Goal: Task Accomplishment & Management: Manage account settings

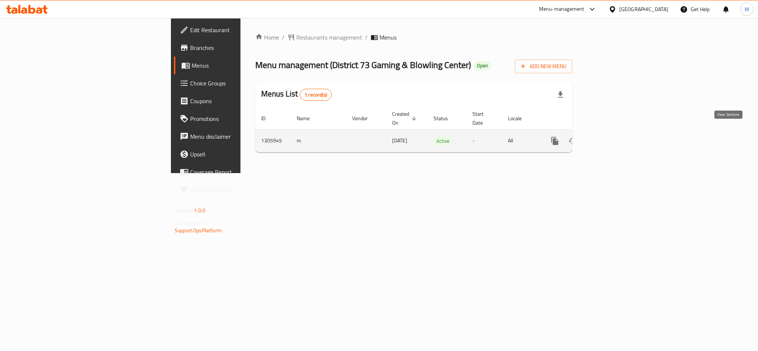
click at [613, 137] on icon "enhanced table" at bounding box center [608, 141] width 9 height 9
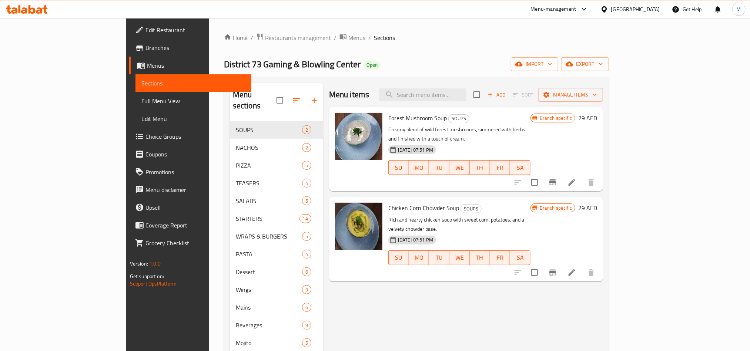
click at [474, 87] on div "Menu items Add Sort Manage items" at bounding box center [466, 95] width 274 height 24
click at [466, 93] on input "search" at bounding box center [422, 94] width 87 height 13
paste input "RIB EYE PLATTER"
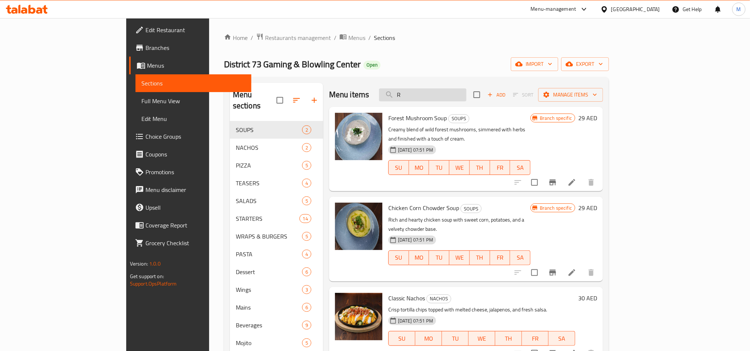
type input "R"
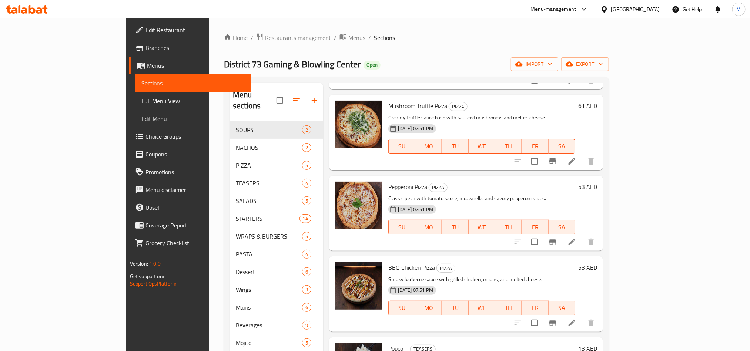
scroll to position [666, 0]
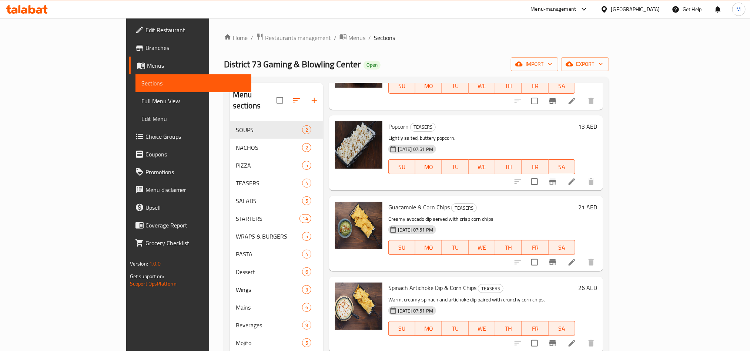
click at [145, 28] on span "Edit Restaurant" at bounding box center [195, 30] width 100 height 9
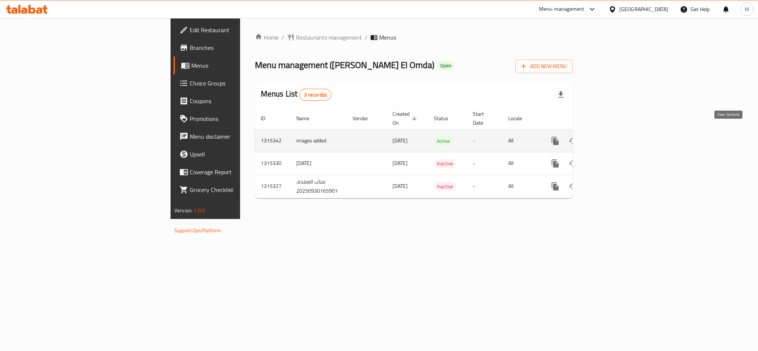
click at [613, 137] on icon "enhanced table" at bounding box center [608, 141] width 9 height 9
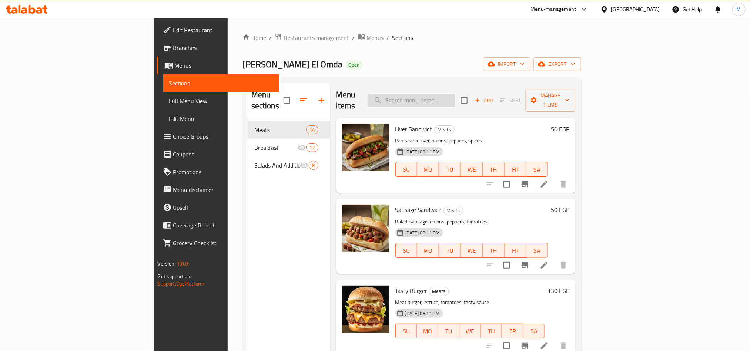
click at [455, 94] on input "search" at bounding box center [410, 100] width 87 height 13
paste input "Off"
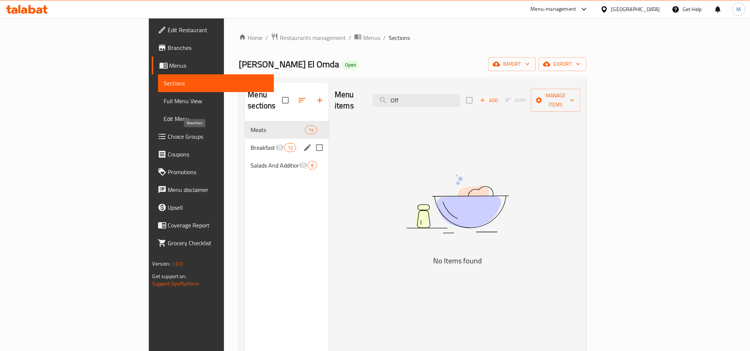
type input "Off"
click at [251, 143] on span "Breakfast" at bounding box center [263, 147] width 24 height 9
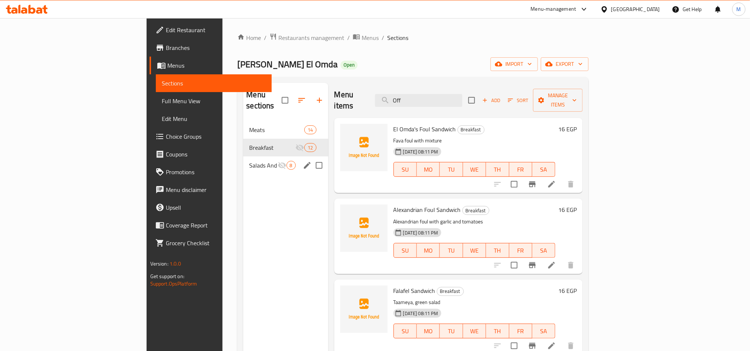
click at [243, 157] on div "Salads And Additions 8" at bounding box center [285, 166] width 85 height 18
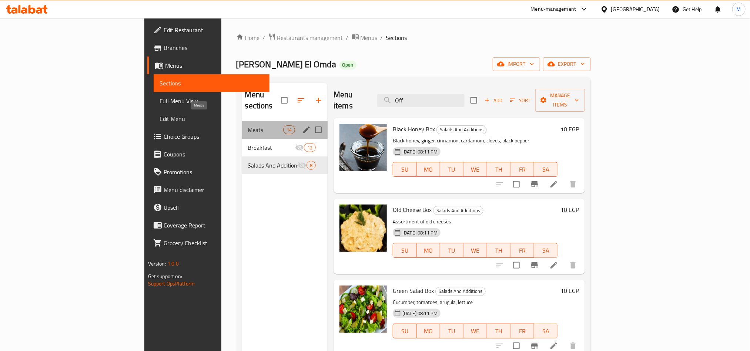
click at [248, 125] on span "Meats" at bounding box center [265, 129] width 35 height 9
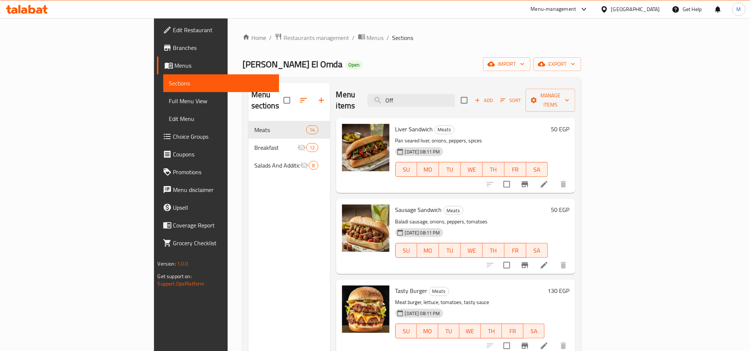
click at [588, 10] on icon at bounding box center [583, 9] width 9 height 9
click at [561, 115] on div "Restaurant-Management" at bounding box center [549, 116] width 58 height 8
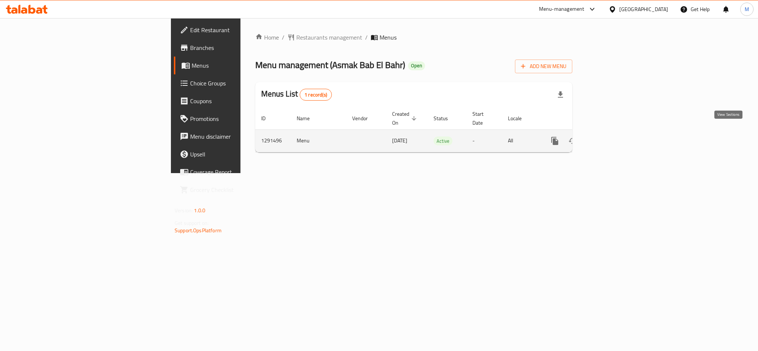
click at [617, 135] on link "enhanced table" at bounding box center [608, 141] width 18 height 18
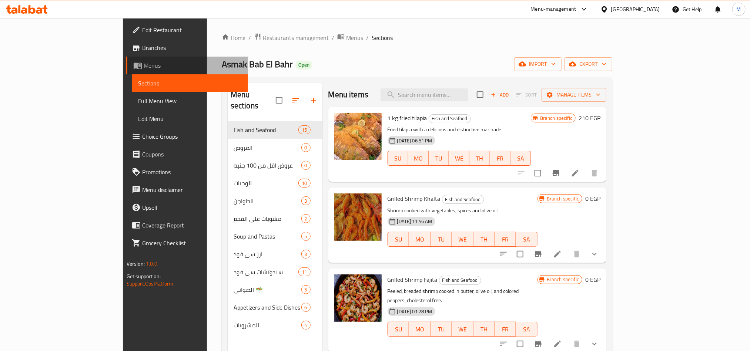
click at [144, 64] on span "Menus" at bounding box center [193, 65] width 98 height 9
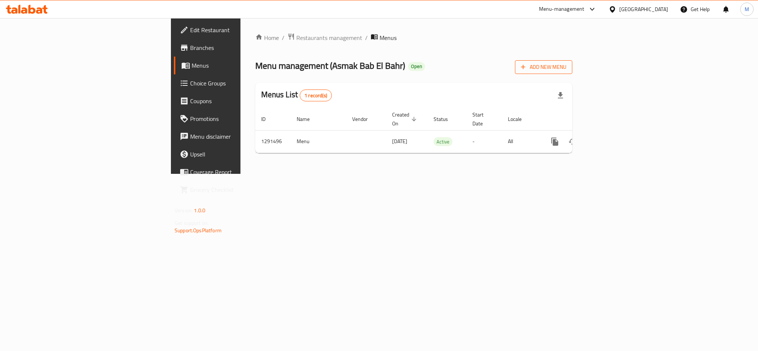
click at [567, 68] on span "Add New Menu" at bounding box center [544, 67] width 46 height 9
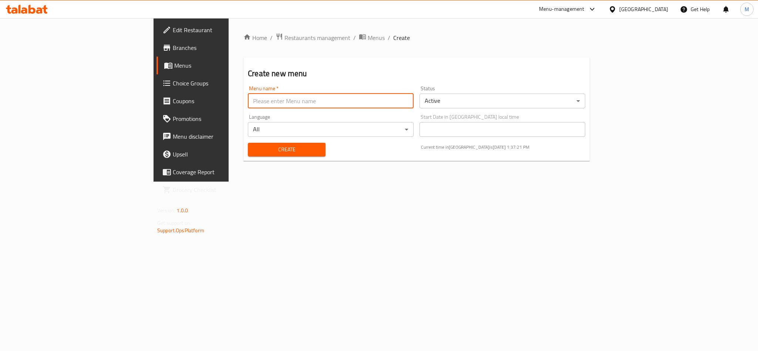
click at [248, 100] on input "text" at bounding box center [331, 101] width 166 height 15
paste input "342711574"
click at [248, 105] on input "342711574 -" at bounding box center [331, 101] width 166 height 15
paste input "عم شاذلي"
type input "342711574 - عم شاذلي"
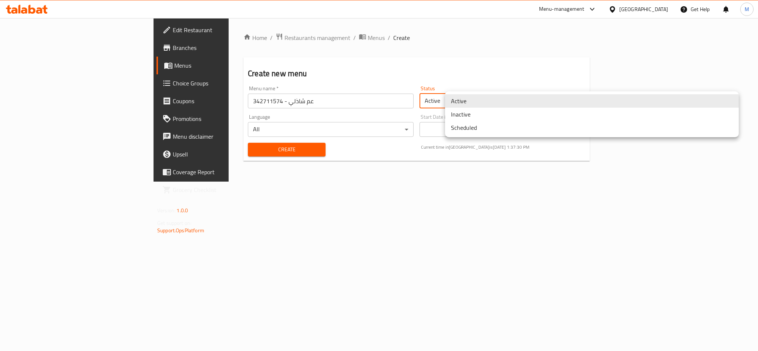
click at [527, 99] on body "​ Menu-management [GEOGRAPHIC_DATA] Get Help M Edit Restaurant Branches Menus C…" at bounding box center [379, 184] width 758 height 333
click at [478, 115] on li "Inactive" at bounding box center [592, 114] width 294 height 13
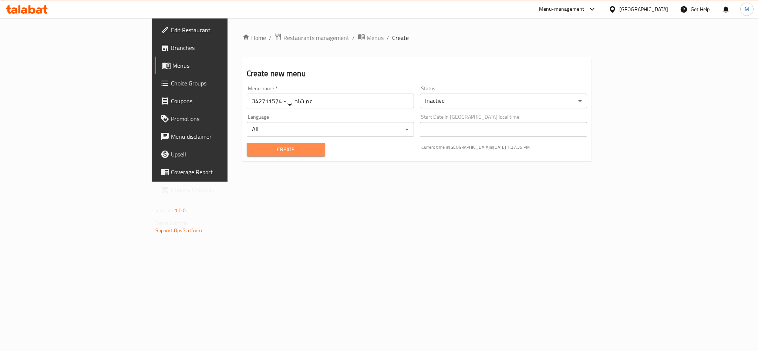
click at [247, 156] on button "Create" at bounding box center [286, 150] width 78 height 14
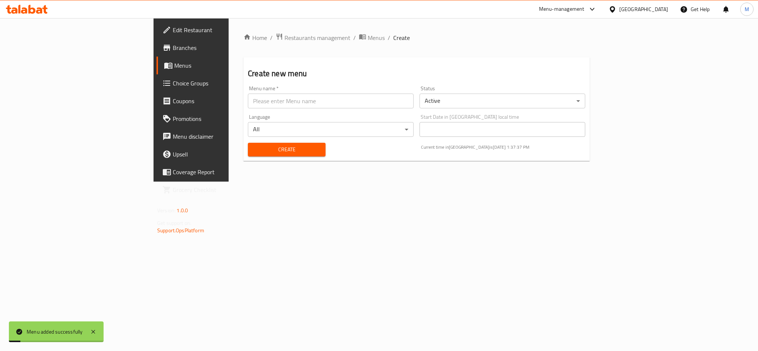
click at [174, 63] on span "Menus" at bounding box center [224, 65] width 100 height 9
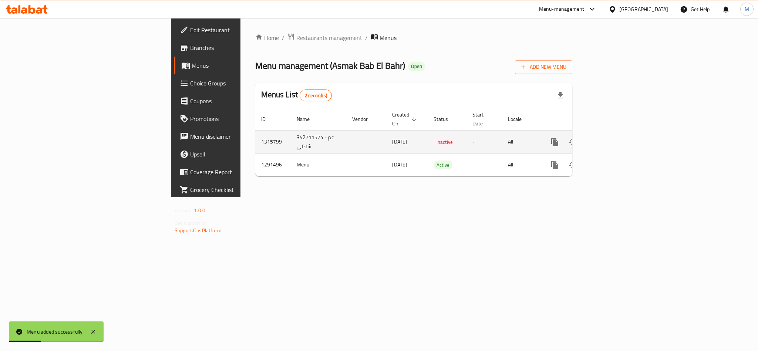
click at [255, 134] on td "1315799" at bounding box center [273, 141] width 36 height 23
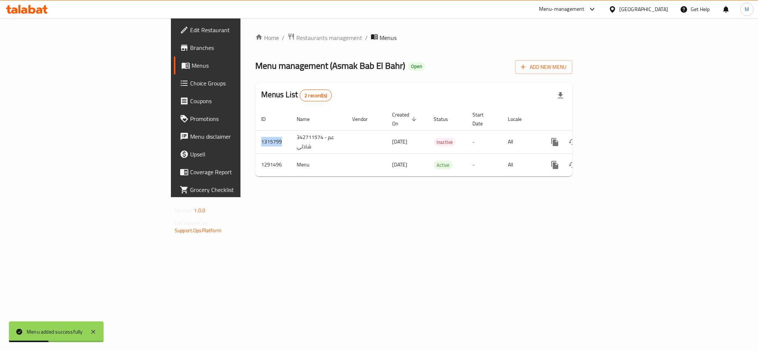
copy td "1315799"
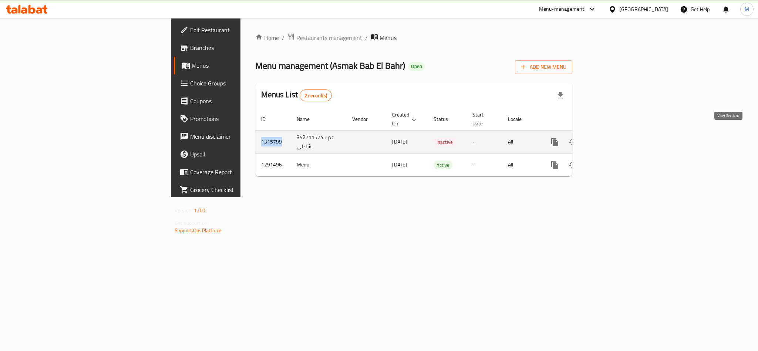
click at [612, 139] on icon "enhanced table" at bounding box center [608, 142] width 7 height 7
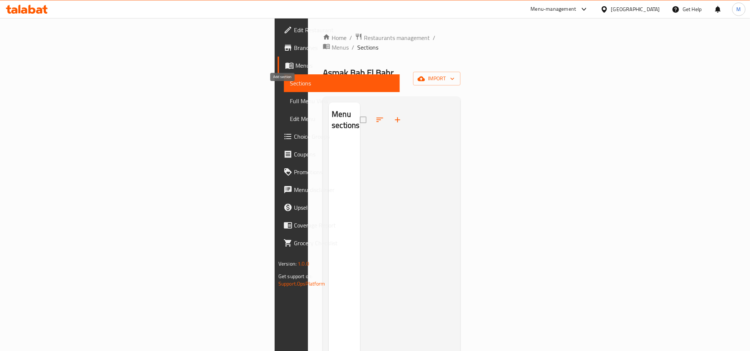
click at [393, 115] on icon "button" at bounding box center [397, 119] width 9 height 9
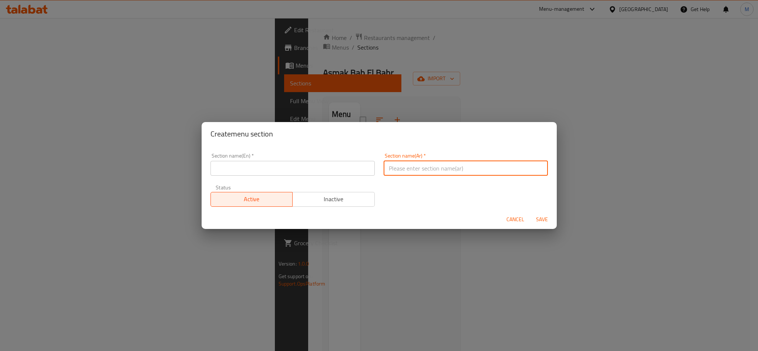
click at [414, 169] on input "text" at bounding box center [466, 168] width 164 height 15
type input "المشروبات"
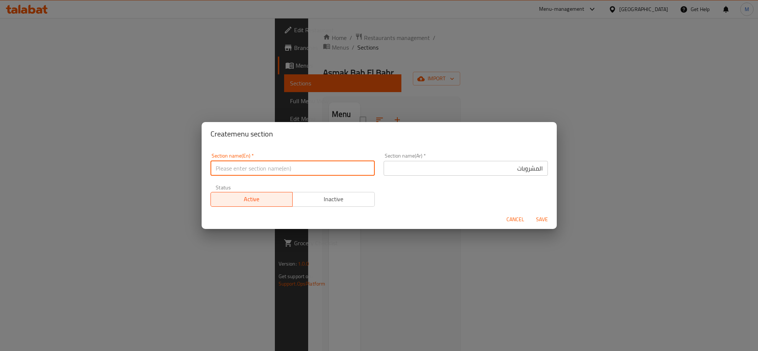
click at [251, 163] on input "text" at bounding box center [293, 168] width 164 height 15
type input "Drinks"
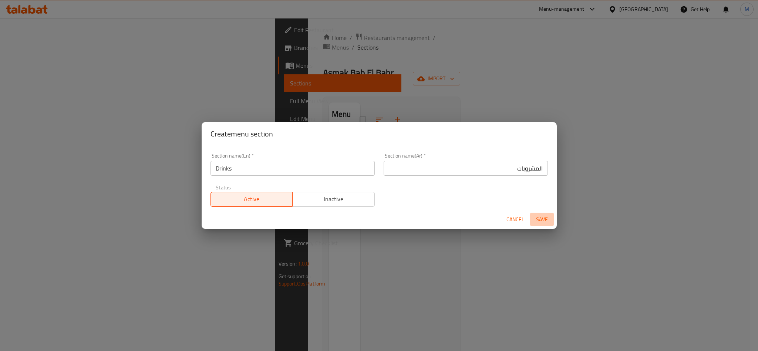
click at [545, 215] on span "Save" at bounding box center [542, 219] width 18 height 9
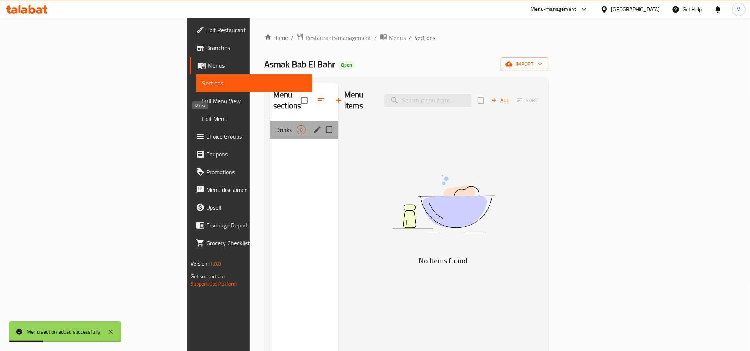
click at [276, 125] on span "Drinks" at bounding box center [286, 129] width 20 height 9
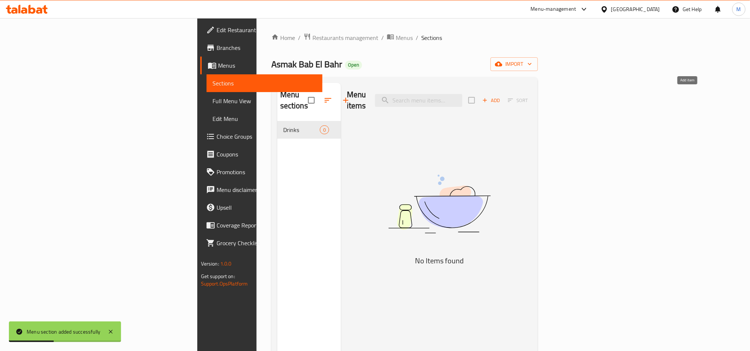
click at [501, 96] on span "Add" at bounding box center [491, 100] width 20 height 9
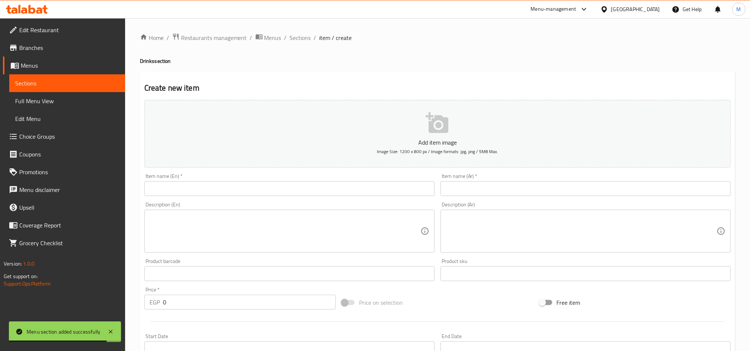
click at [484, 194] on input "text" at bounding box center [585, 188] width 290 height 15
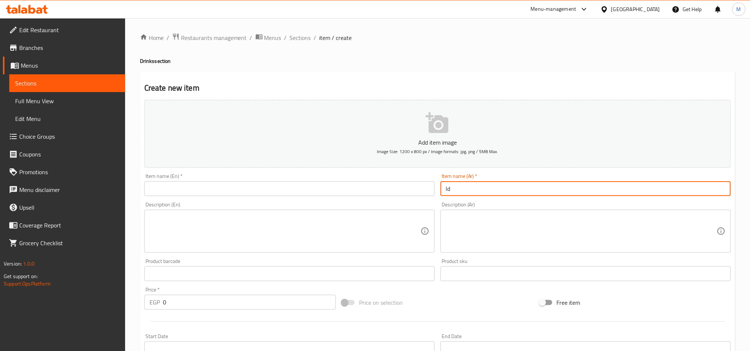
type input "l"
type input "مياه معدنية"
click at [188, 306] on input "0" at bounding box center [249, 302] width 173 height 15
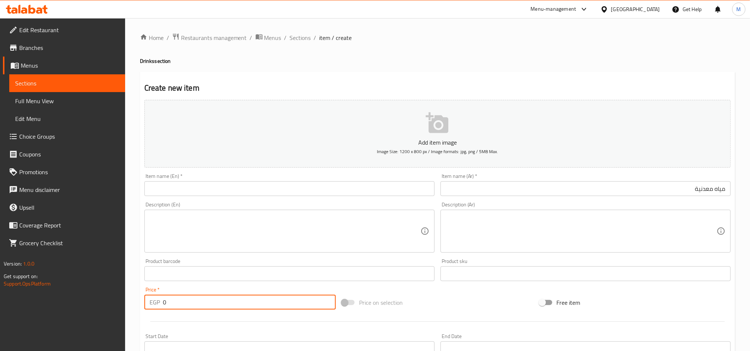
click at [188, 306] on input "0" at bounding box center [249, 302] width 173 height 15
type input "18"
click at [438, 303] on div "Price on selection" at bounding box center [437, 303] width 197 height 20
click at [182, 188] on input "text" at bounding box center [289, 188] width 290 height 15
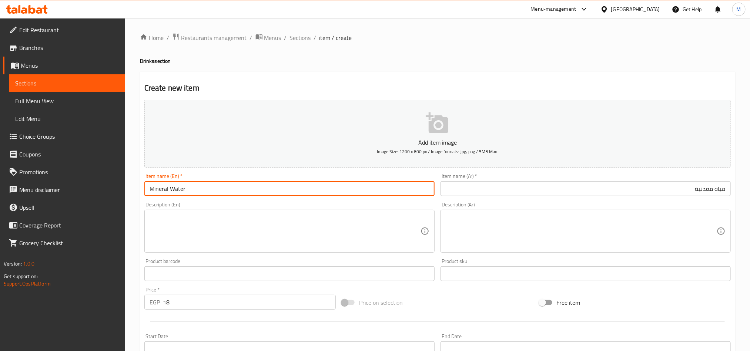
type input "Mineral Water"
click at [483, 309] on div "Price on selection" at bounding box center [437, 303] width 197 height 20
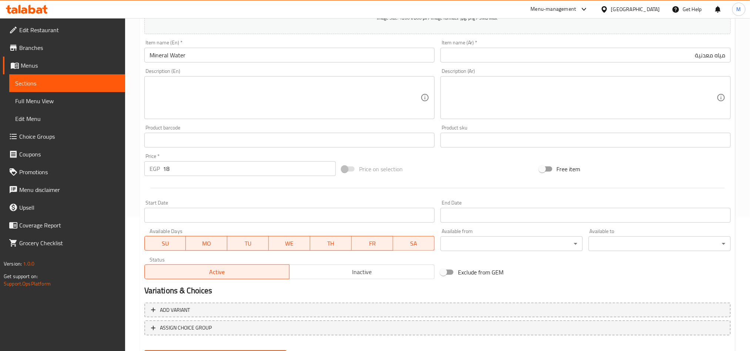
scroll to position [167, 0]
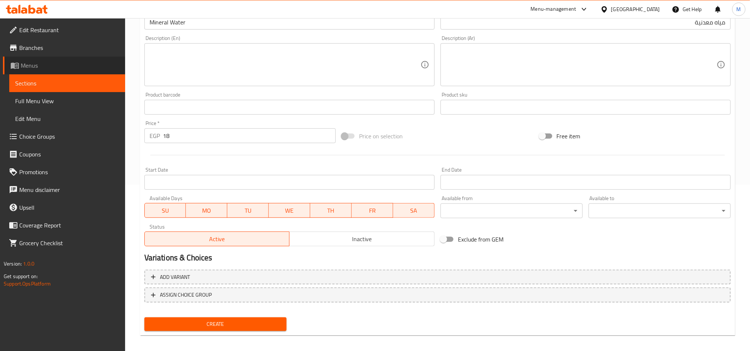
click at [47, 60] on link "Menus" at bounding box center [64, 66] width 122 height 18
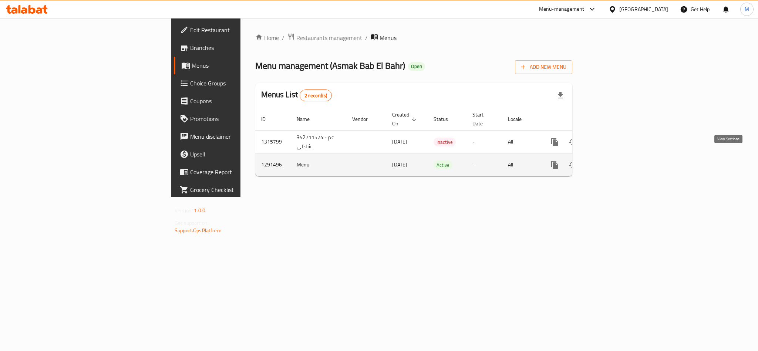
click at [613, 161] on icon "enhanced table" at bounding box center [608, 165] width 9 height 9
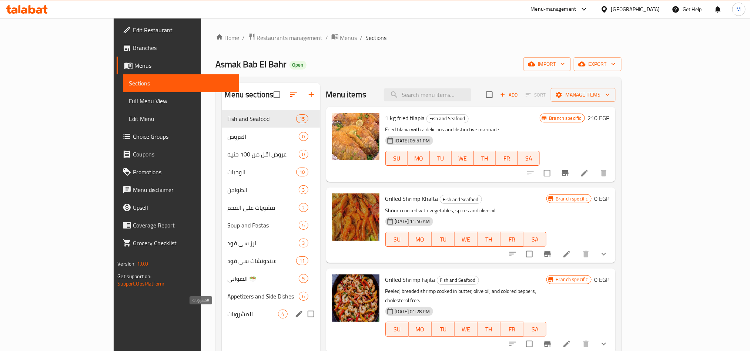
click at [228, 318] on span "المشروبات" at bounding box center [253, 314] width 51 height 9
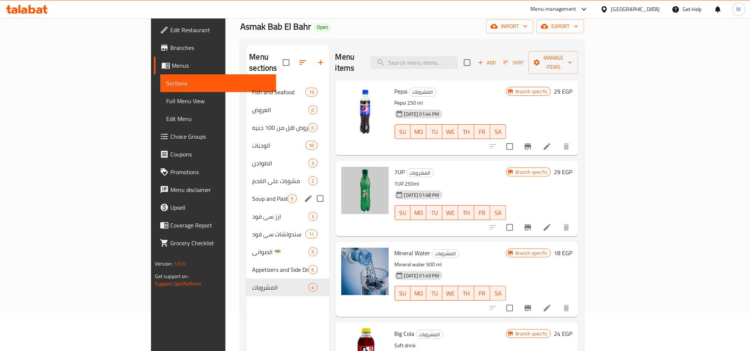
scroll to position [104, 0]
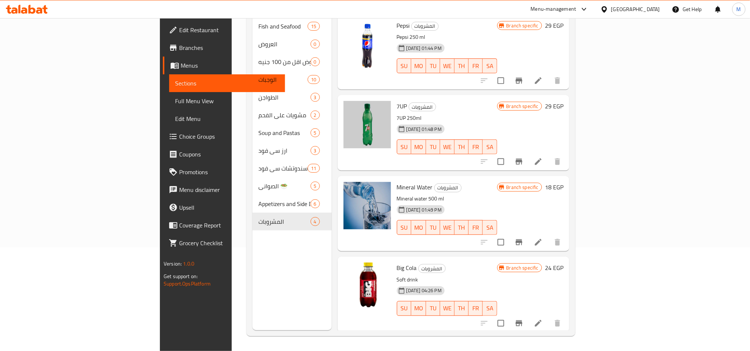
click at [252, 286] on div "Menu sections Fish and Seafood 15 العروض 0 عروض اقل من 100 جنيه 0 الوجبات 10 ال…" at bounding box center [291, 154] width 79 height 351
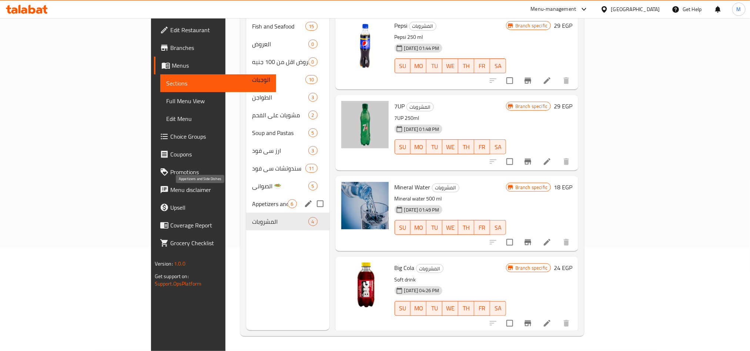
click at [252, 199] on span "Appetizers and Side Dishes" at bounding box center [269, 203] width 35 height 9
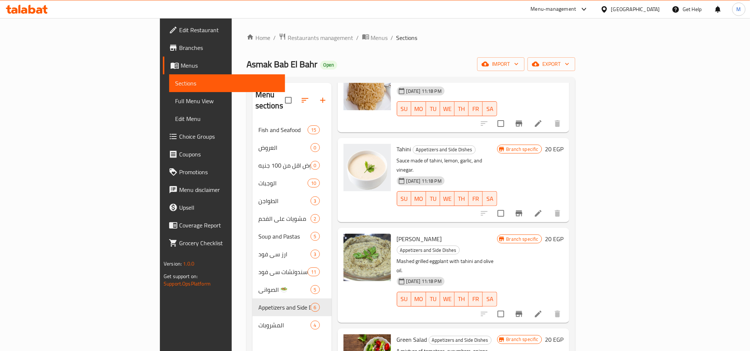
scroll to position [104, 0]
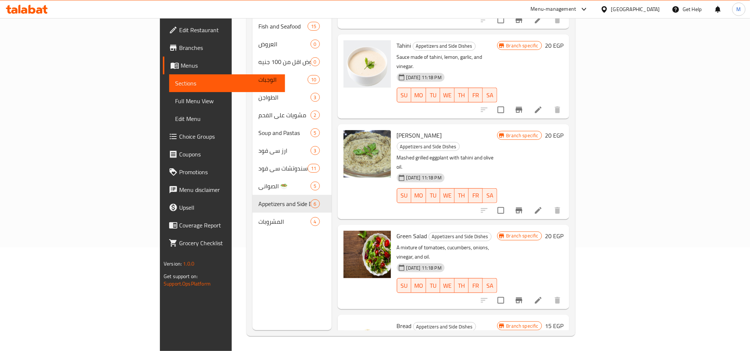
click at [252, 285] on div "Menu sections Fish and Seafood 15 العروض 0 عروض اقل من 100 جنيه 0 الوجبات 10 ال…" at bounding box center [291, 154] width 79 height 351
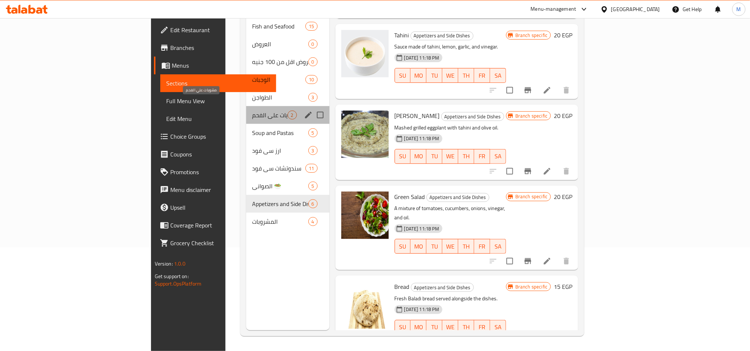
click at [252, 111] on span "مشويات علي الفحم" at bounding box center [269, 115] width 35 height 9
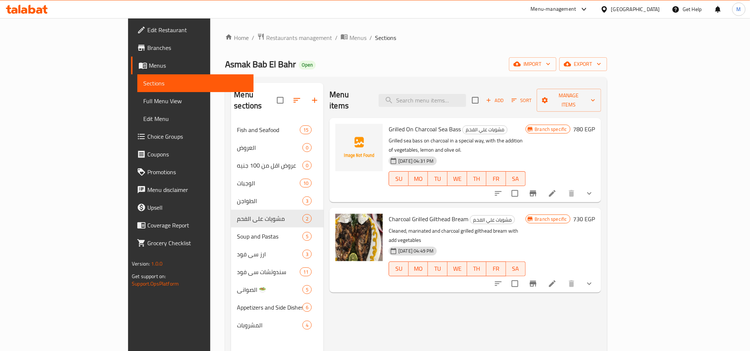
drag, startPoint x: 370, startPoint y: 337, endPoint x: 304, endPoint y: 297, distance: 77.0
click at [371, 337] on div "Menu items Add Sort Manage items Grilled On Charcoal Sea Bass مشويات علي الفحم …" at bounding box center [461, 258] width 277 height 351
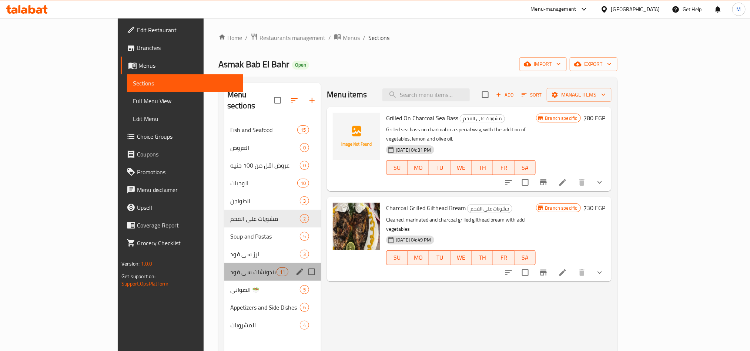
click at [224, 266] on div "سندوتشات سي فود 11" at bounding box center [272, 272] width 97 height 18
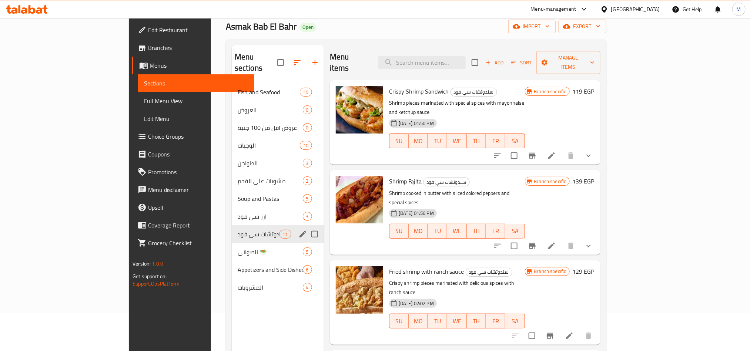
scroll to position [56, 0]
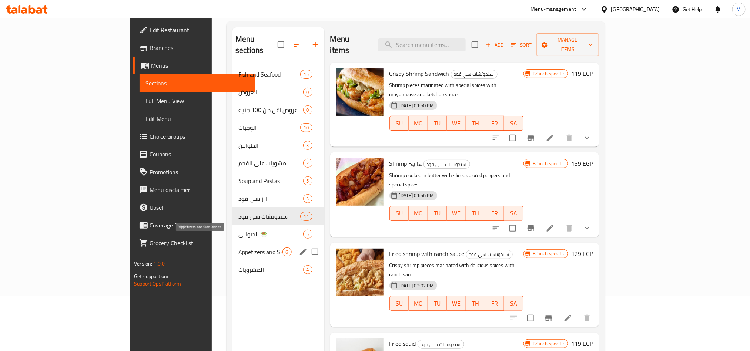
click at [238, 248] on span "Appetizers and Side Dishes" at bounding box center [260, 252] width 44 height 9
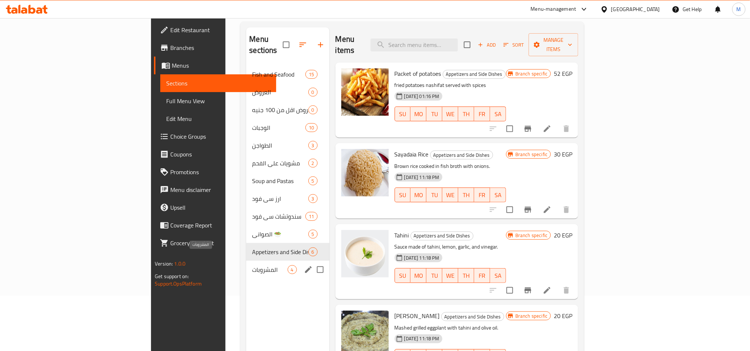
click at [252, 265] on span "المشروبات" at bounding box center [269, 269] width 35 height 9
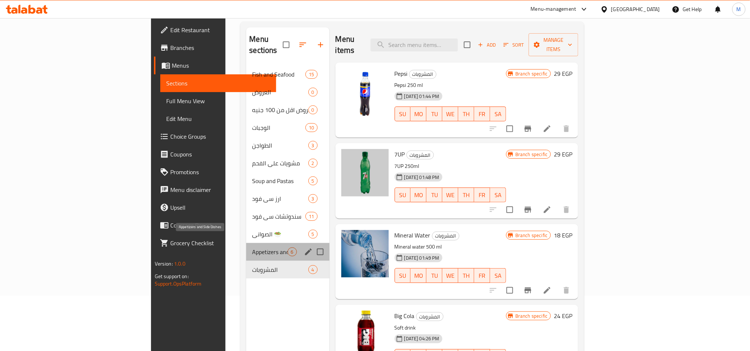
click at [252, 248] on span "Appetizers and Side Dishes" at bounding box center [269, 252] width 35 height 9
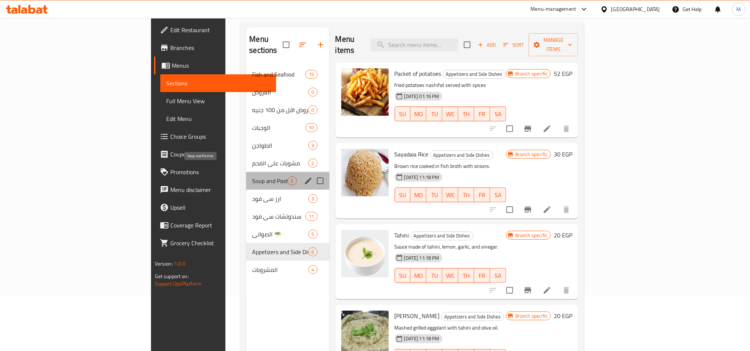
click at [252, 177] on span "Soup and Pastas" at bounding box center [269, 181] width 35 height 9
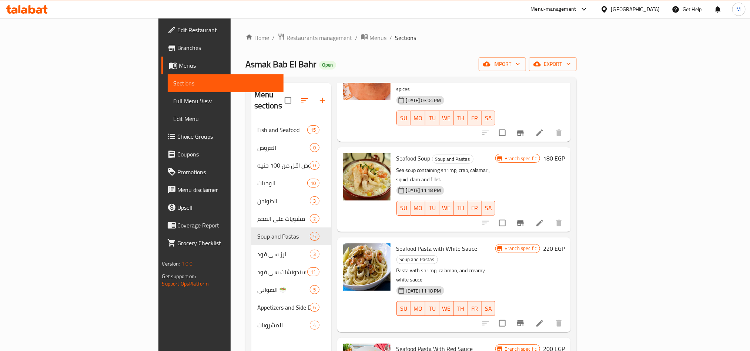
scroll to position [104, 0]
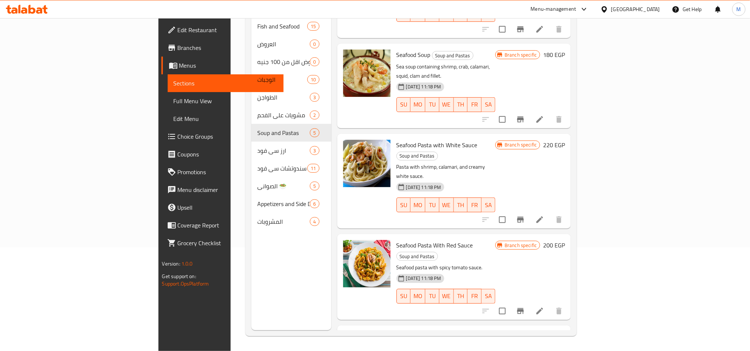
click at [266, 263] on div "Menu sections Fish and Seafood 15 العروض 0 عروض اقل من 100 جنيه 0 الوجبات 10 ال…" at bounding box center [291, 154] width 80 height 351
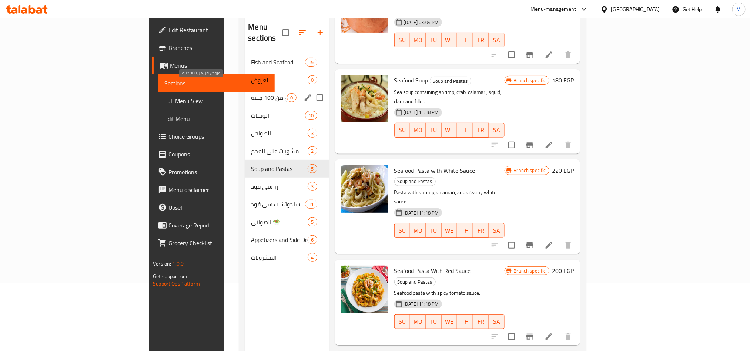
scroll to position [48, 0]
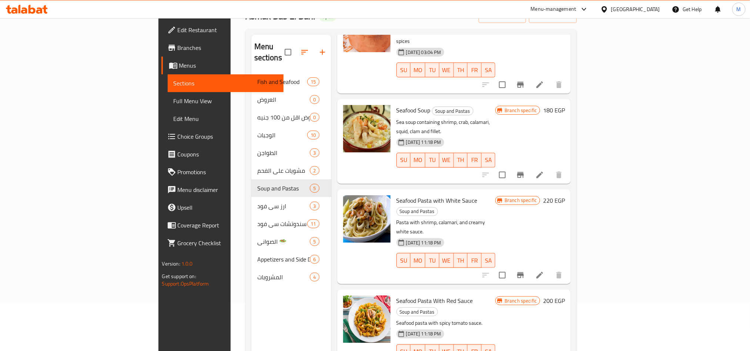
click at [251, 305] on div "Menu sections Fish and Seafood 15 العروض 0 عروض اقل من 100 جنيه 0 الوجبات 10 ال…" at bounding box center [291, 210] width 80 height 351
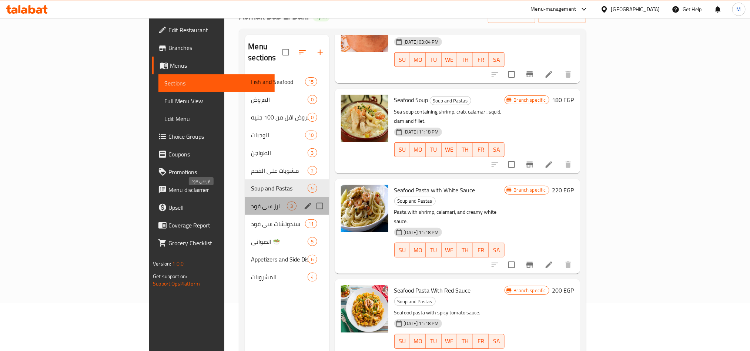
click at [251, 202] on span "ارز سي فود" at bounding box center [269, 206] width 36 height 9
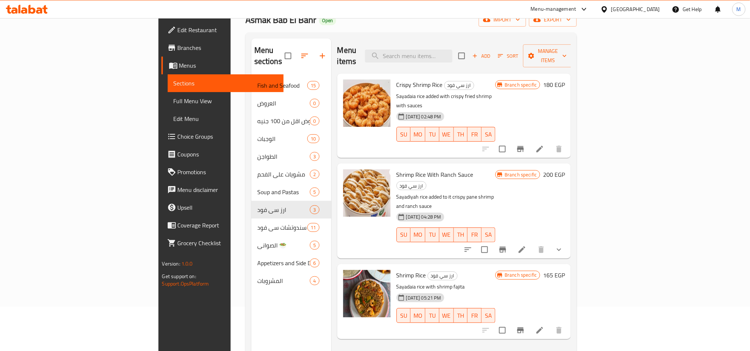
scroll to position [104, 0]
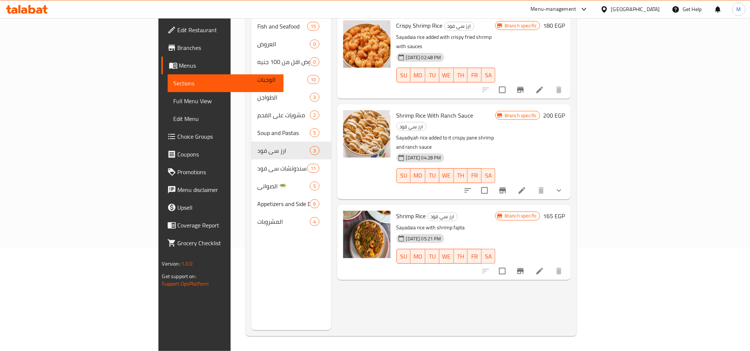
click at [364, 311] on div "Menu items Add Sort Manage items Crispy Shrimp Rice ارز سي فود Sayadaia rice ad…" at bounding box center [451, 154] width 240 height 351
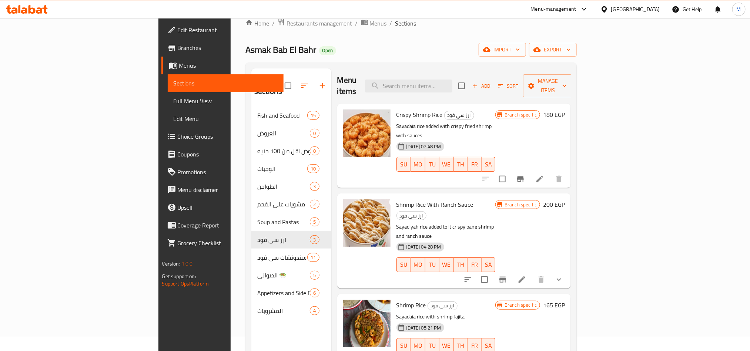
scroll to position [0, 0]
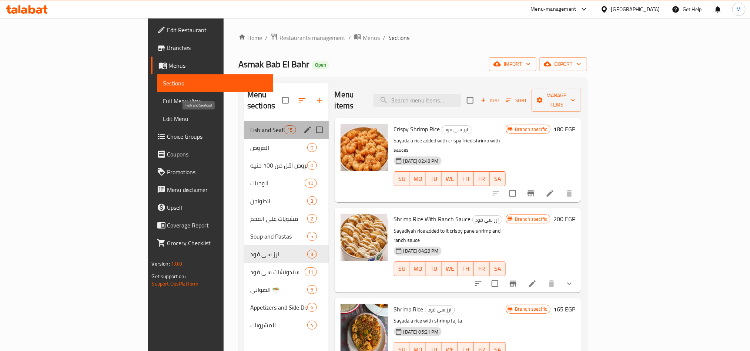
click at [250, 125] on span "Fish and Seafood" at bounding box center [267, 129] width 34 height 9
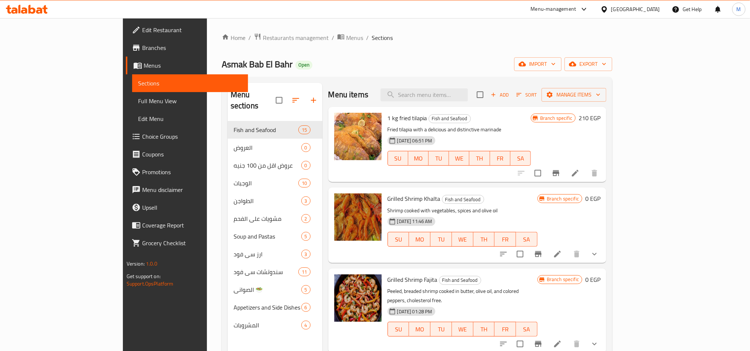
click at [236, 343] on div "Menu sections Fish and Seafood 15 العروض 0 عروض اقل من 100 جنيه 0 الوجبات 10 ال…" at bounding box center [275, 258] width 95 height 351
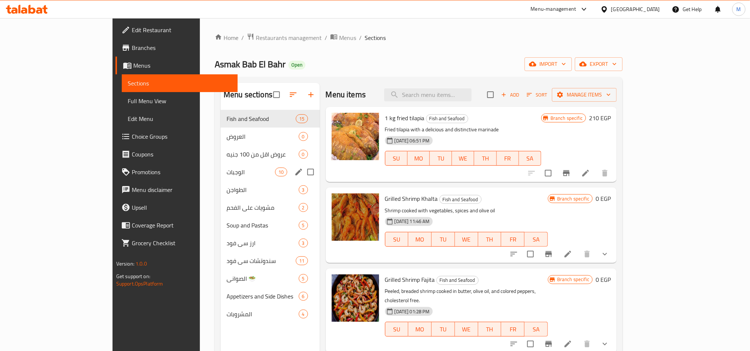
click at [221, 167] on div "الوجبات 10" at bounding box center [270, 172] width 99 height 18
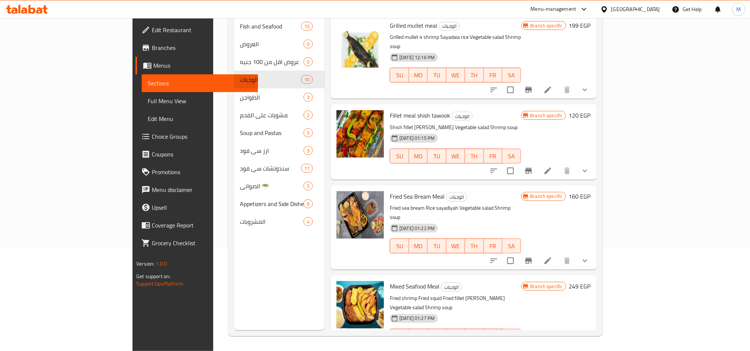
click at [250, 243] on div "Menu sections Fish and Seafood 15 العروض 0 عروض اقل من 100 جنيه 0 الوجبات 10 ال…" at bounding box center [279, 154] width 91 height 351
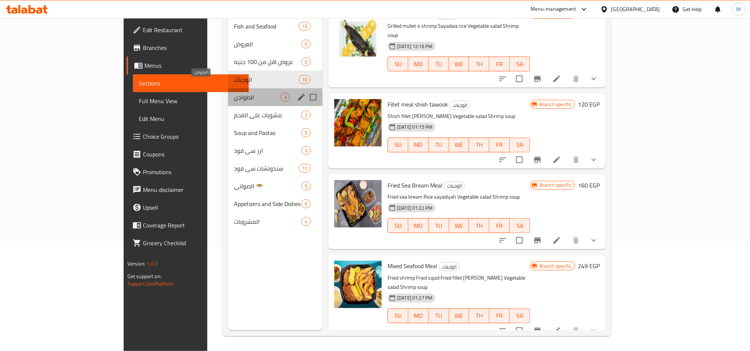
click at [234, 93] on span "الطواجن" at bounding box center [257, 97] width 47 height 9
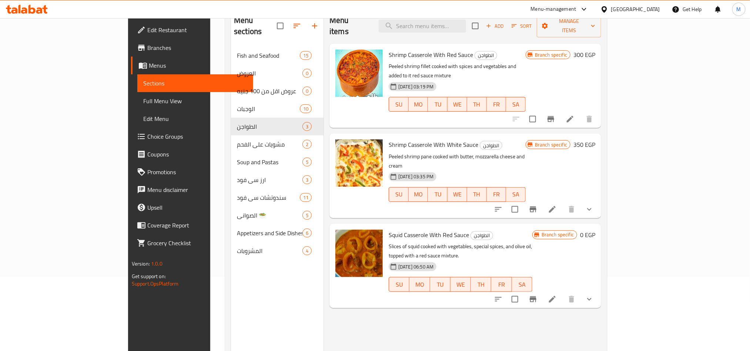
scroll to position [104, 0]
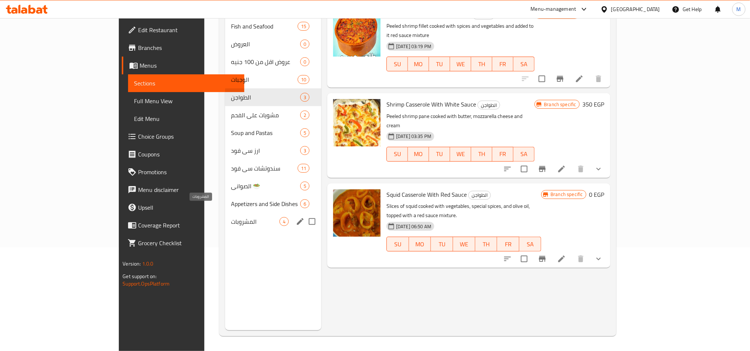
click at [231, 217] on span "المشروبات" at bounding box center [255, 221] width 48 height 9
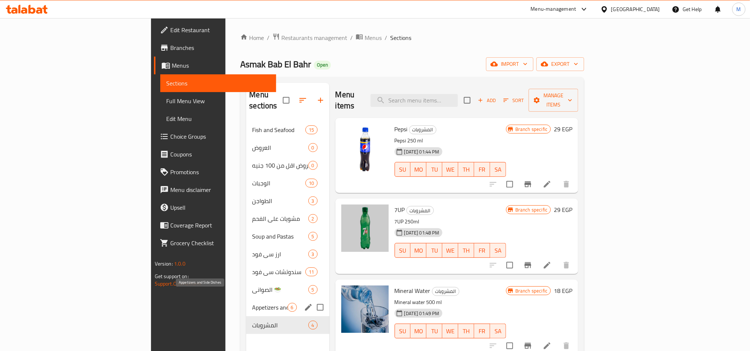
click at [252, 303] on span "Appetizers and Side Dishes" at bounding box center [269, 307] width 35 height 9
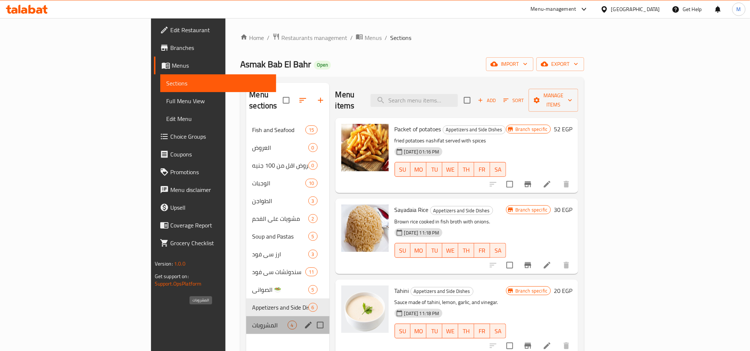
click at [252, 321] on span "المشروبات" at bounding box center [269, 325] width 35 height 9
